Goal: Information Seeking & Learning: Find specific fact

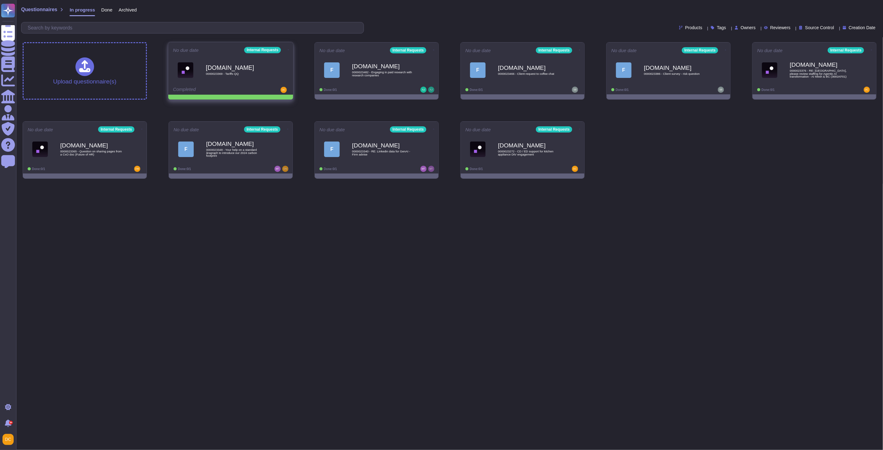
click at [288, 49] on icon at bounding box center [288, 50] width 1 height 2
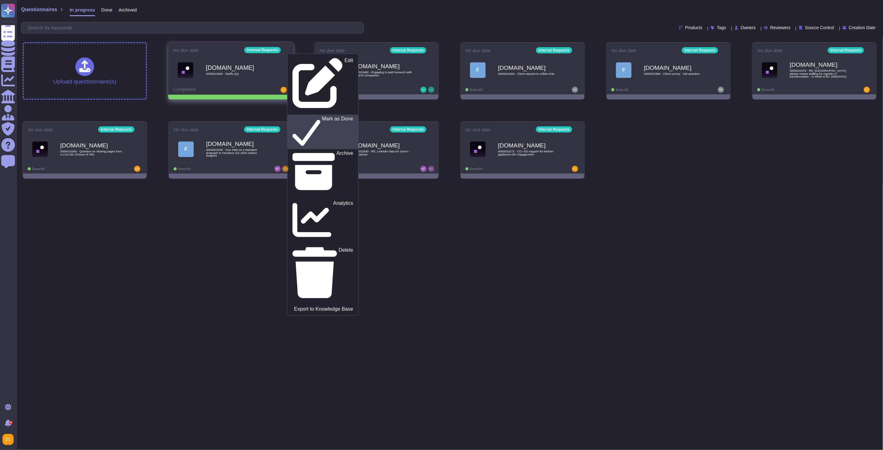
click at [322, 116] on p "Mark as Done" at bounding box center [337, 132] width 31 height 32
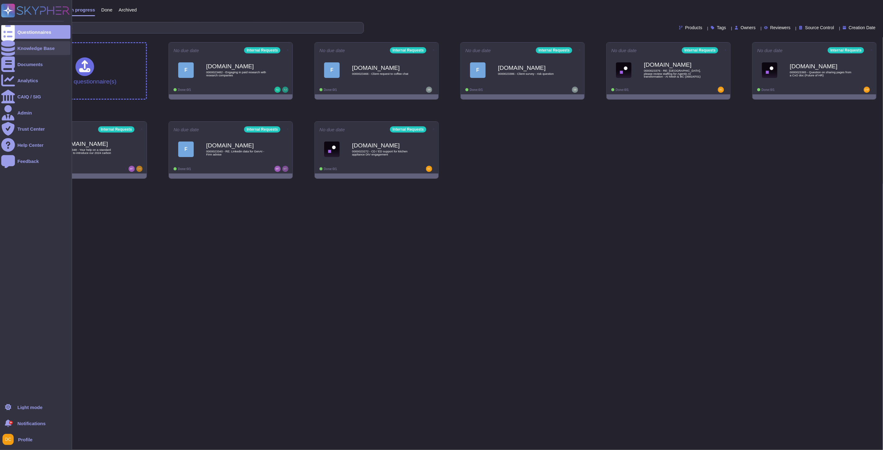
click at [10, 46] on icon at bounding box center [8, 48] width 14 height 16
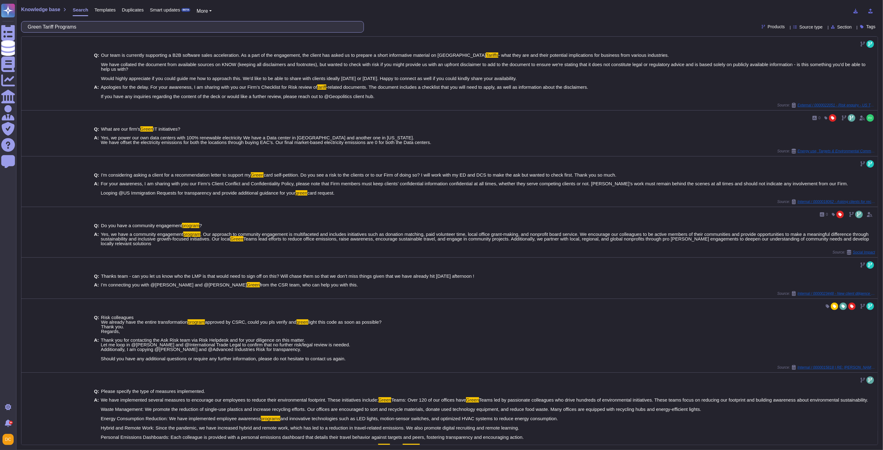
click at [72, 26] on input "Green Tariff Programs" at bounding box center [191, 26] width 333 height 11
paste input "Fiscal Year End Date"
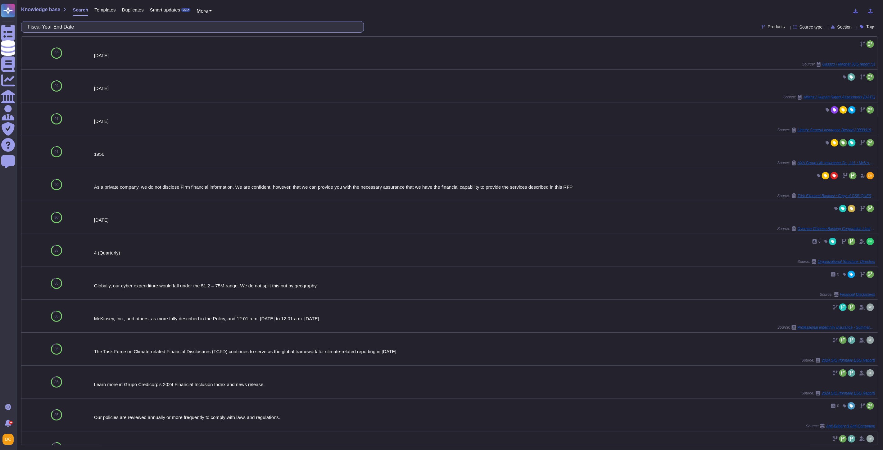
click at [66, 24] on input "Fiscal Year End Date" at bounding box center [191, 26] width 333 height 11
paste input "Scope 3"
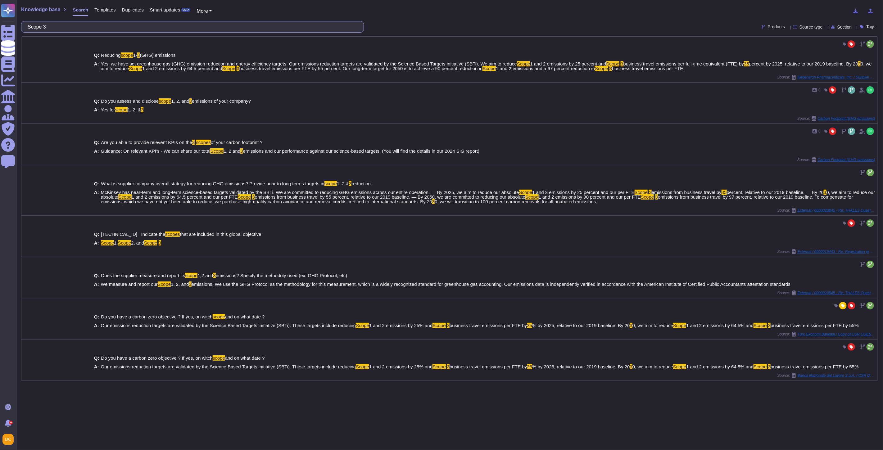
click at [71, 30] on input "Scope 3" at bounding box center [191, 26] width 333 height 11
paste input "Please provide total GHG emissions of"
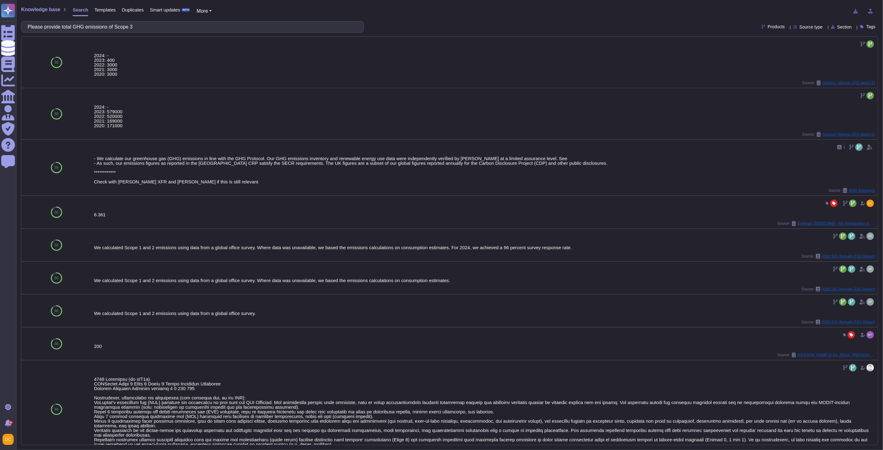
type input "Please provide total GHG emissions of Scope 3"
